Goal: Navigation & Orientation: Go to known website

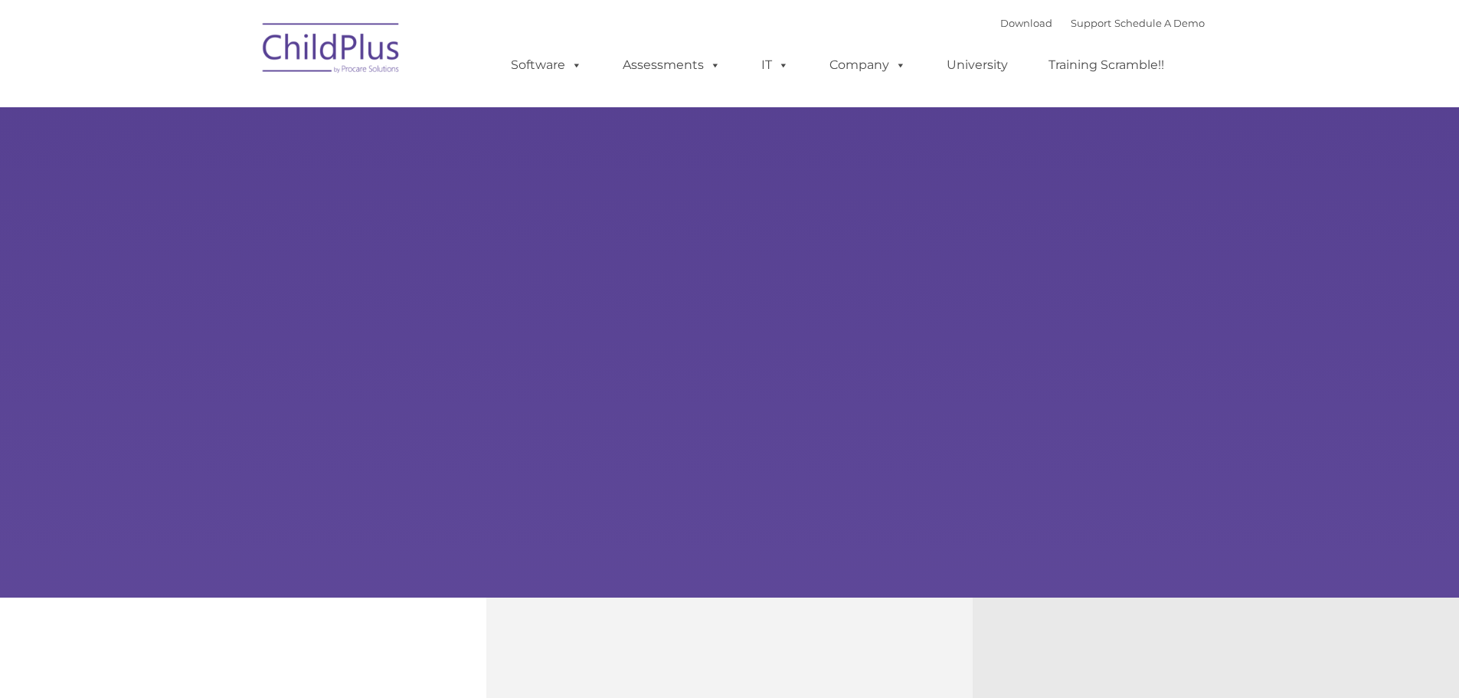
select select "MEDIUM"
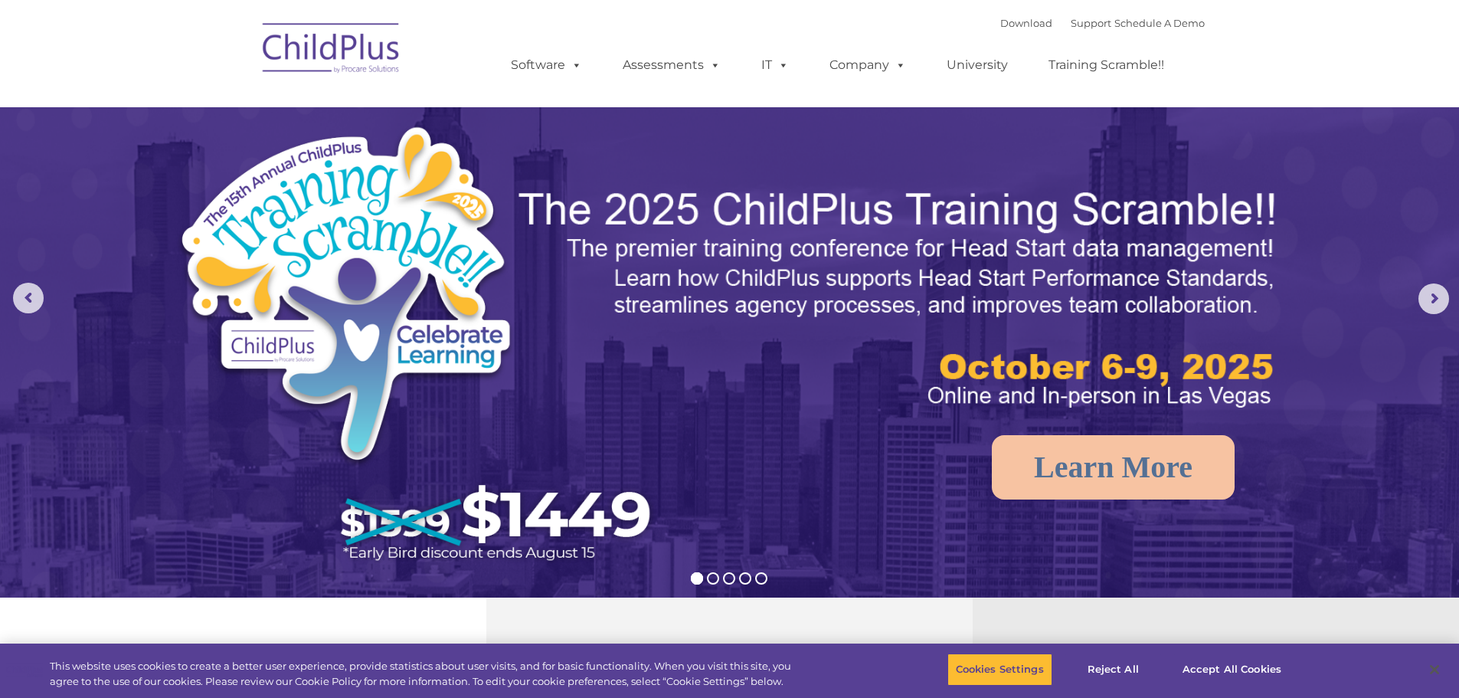
click at [361, 59] on img at bounding box center [331, 50] width 153 height 77
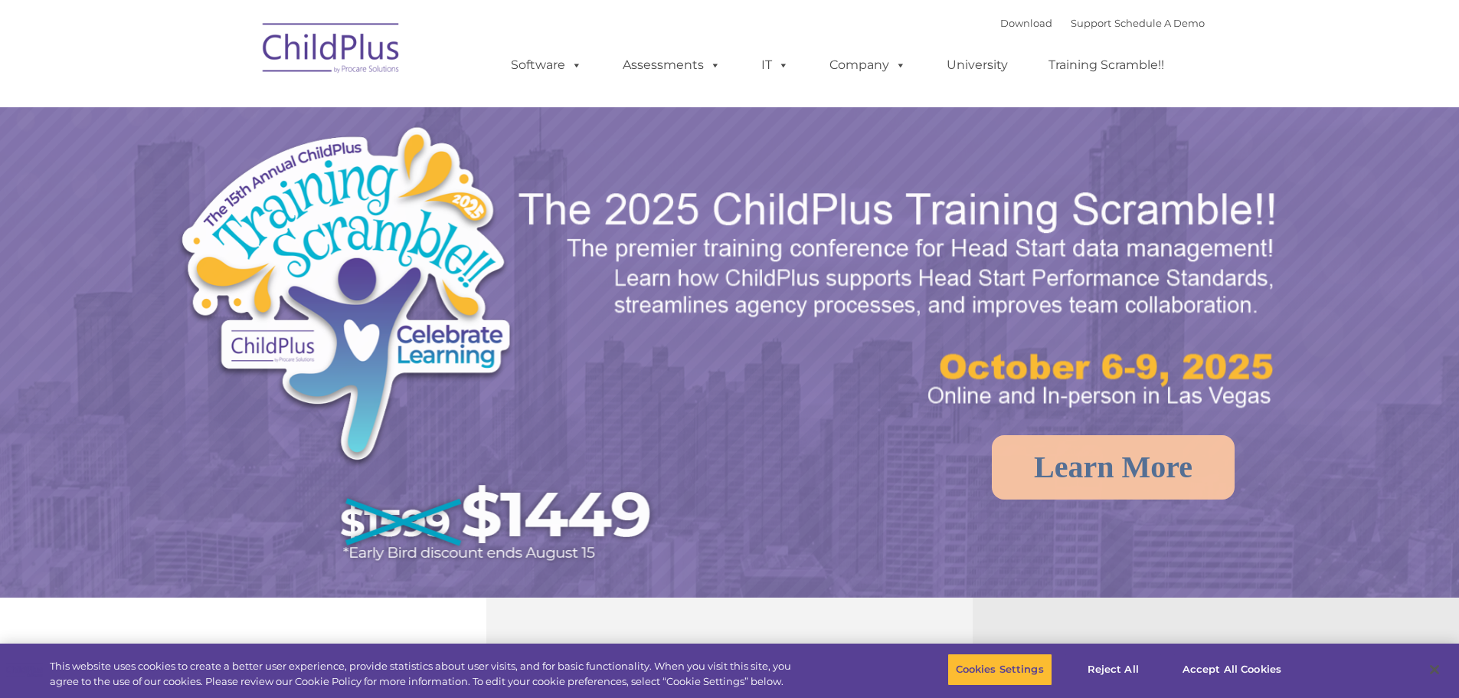
select select "MEDIUM"
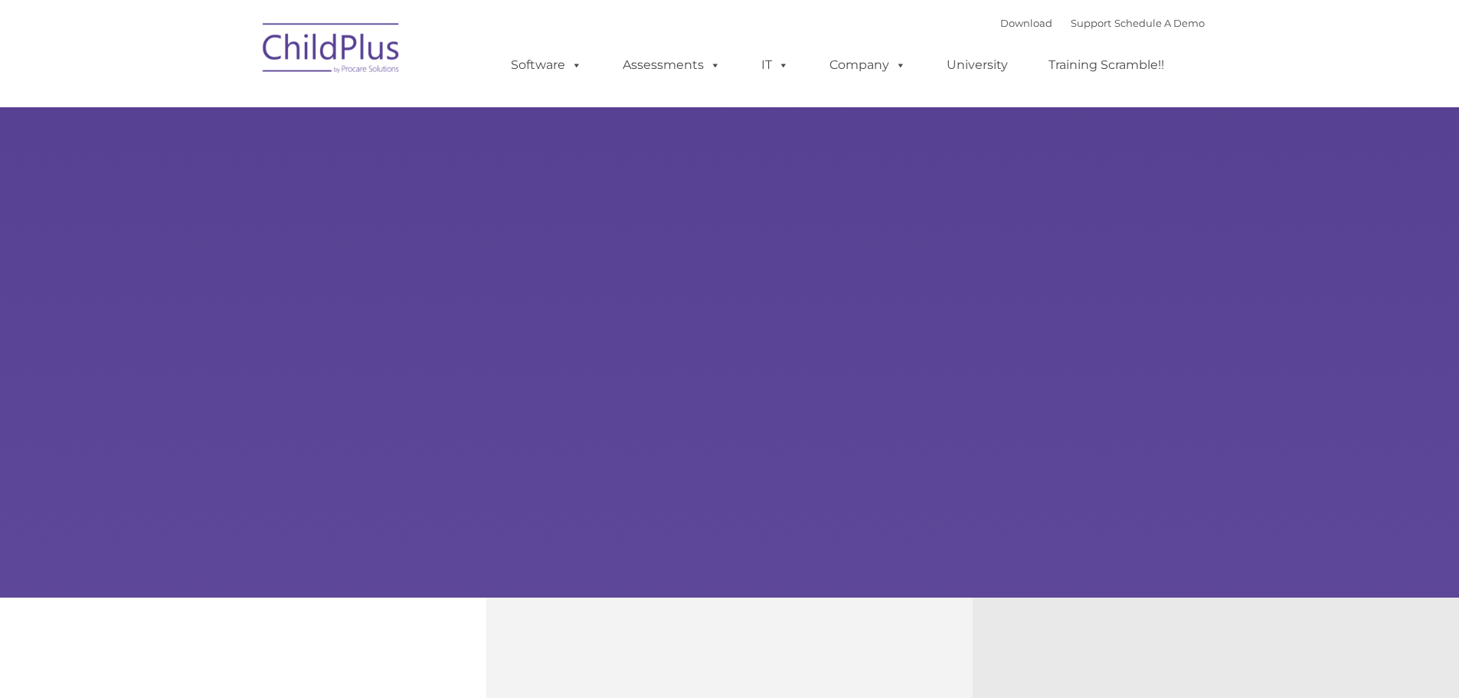
type input ""
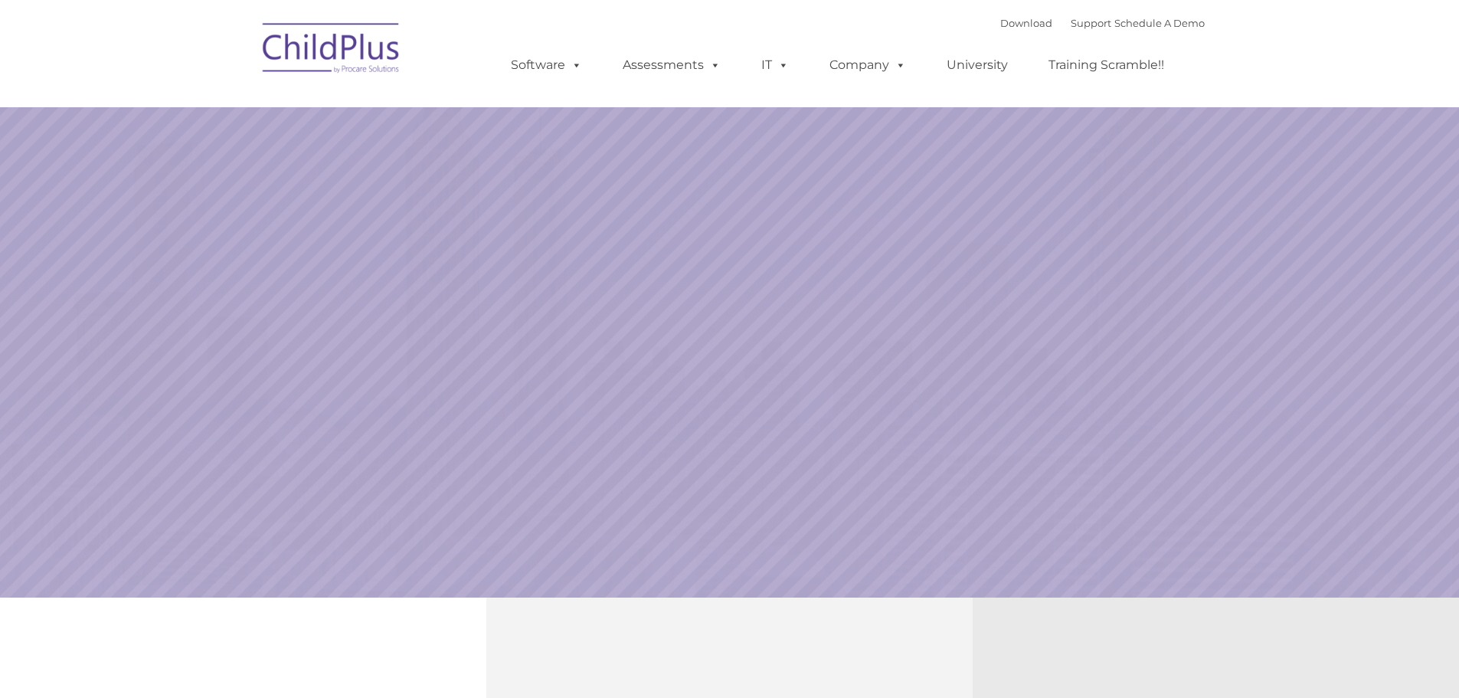
select select "MEDIUM"
